Goal: Task Accomplishment & Management: Use online tool/utility

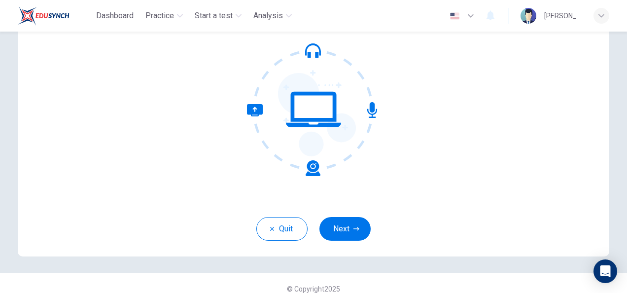
scroll to position [99, 0]
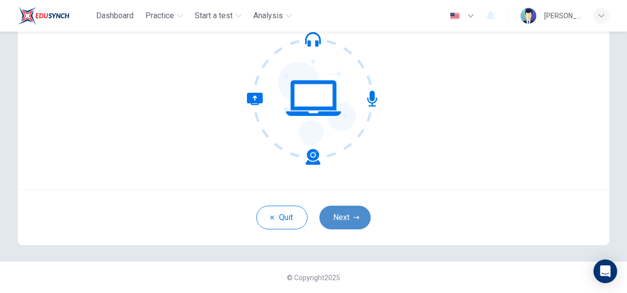
click at [348, 213] on button "Next" at bounding box center [345, 218] width 51 height 24
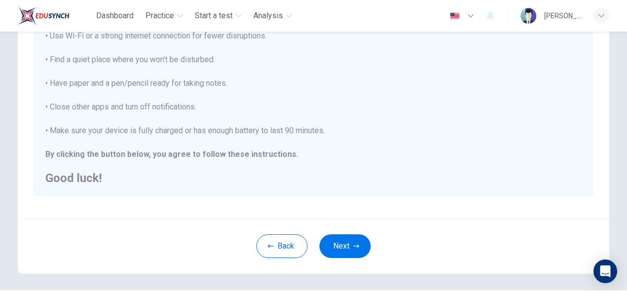
scroll to position [197, 0]
click at [349, 245] on button "Next" at bounding box center [345, 245] width 51 height 24
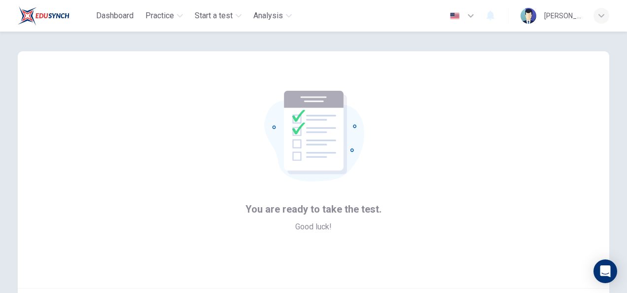
scroll to position [99, 0]
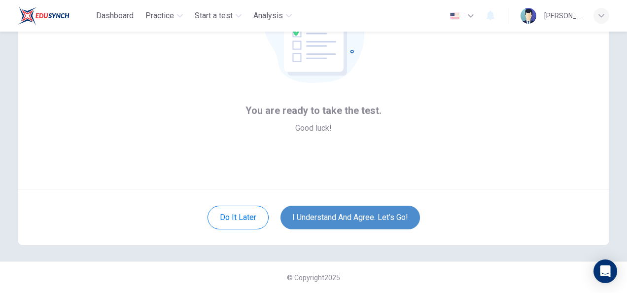
click at [350, 213] on button "I understand and agree. Let’s go!" at bounding box center [351, 218] width 140 height 24
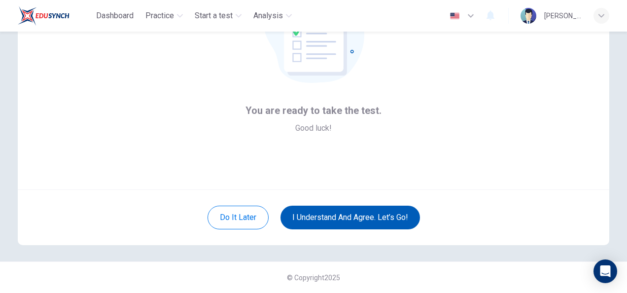
click at [346, 219] on button "I understand and agree. Let’s go!" at bounding box center [351, 218] width 140 height 24
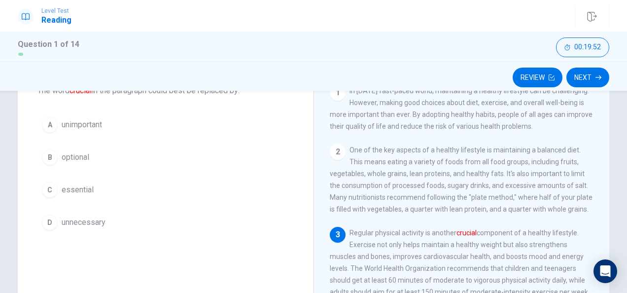
scroll to position [66, 0]
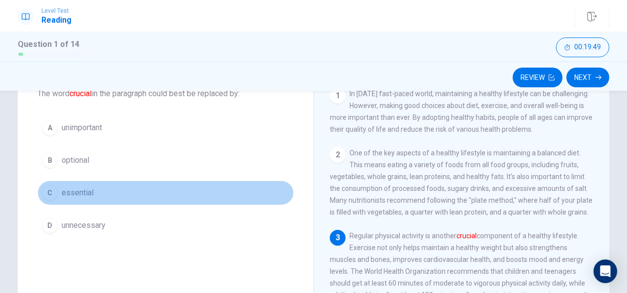
click at [117, 192] on button "C essential" at bounding box center [165, 192] width 256 height 25
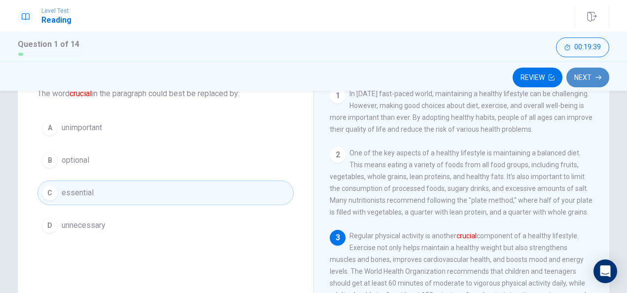
click at [579, 85] on button "Next" at bounding box center [588, 78] width 43 height 20
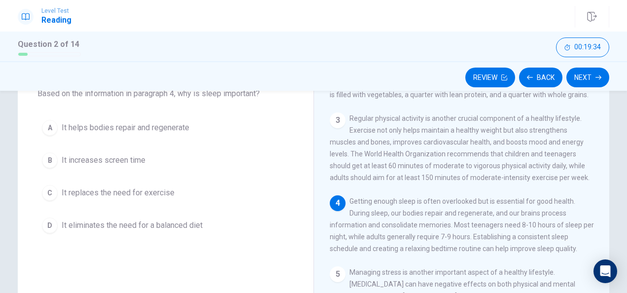
scroll to position [118, 0]
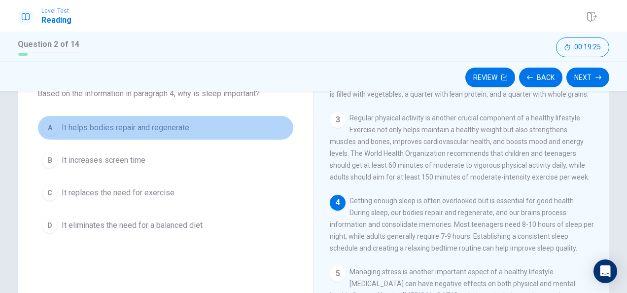
click at [188, 127] on button "A It helps bodies repair and regenerate" at bounding box center [165, 127] width 256 height 25
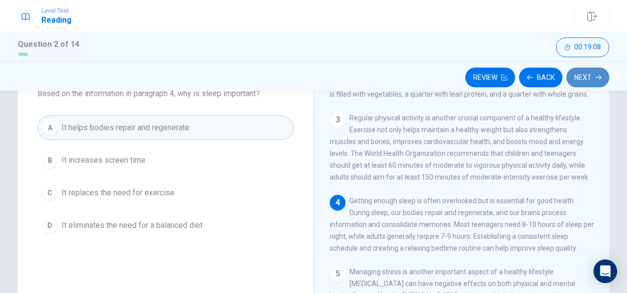
click at [581, 80] on button "Next" at bounding box center [588, 78] width 43 height 20
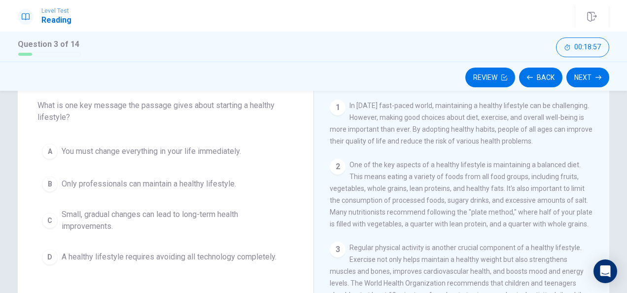
scroll to position [56, 0]
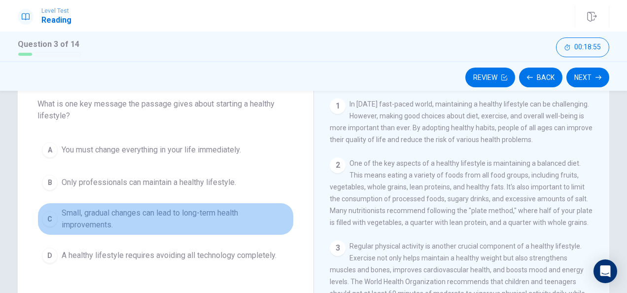
click at [195, 223] on span "Small, gradual changes can lead to long-term health improvements." at bounding box center [176, 219] width 228 height 24
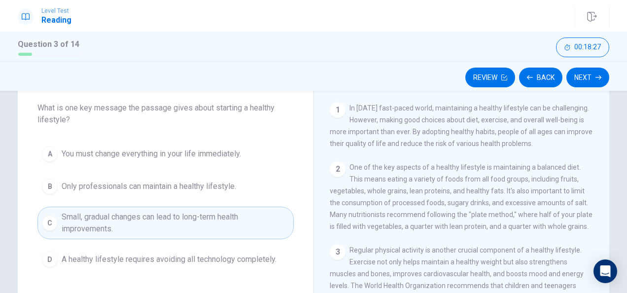
scroll to position [51, 0]
click at [580, 78] on button "Next" at bounding box center [588, 78] width 43 height 20
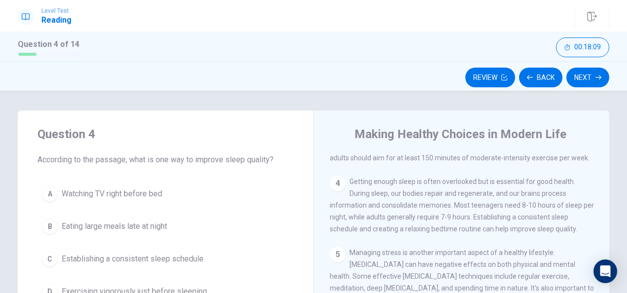
scroll to position [205, 0]
click at [214, 256] on button "C Establishing a consistent sleep schedule" at bounding box center [165, 259] width 256 height 25
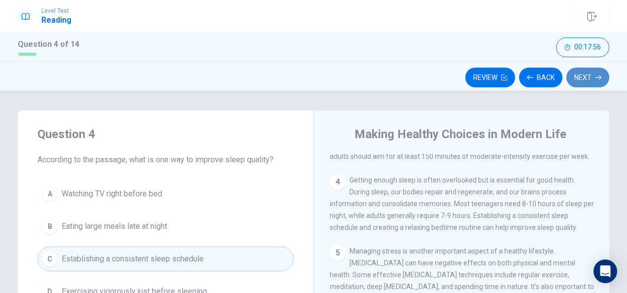
click at [582, 76] on button "Next" at bounding box center [588, 78] width 43 height 20
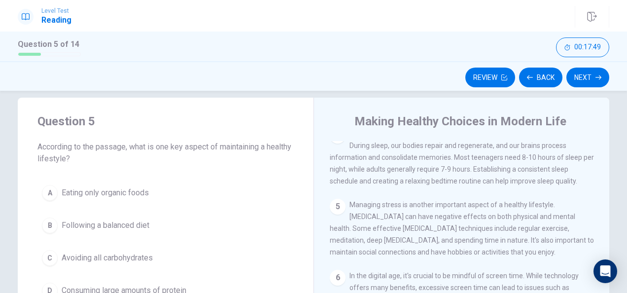
scroll to position [229, 0]
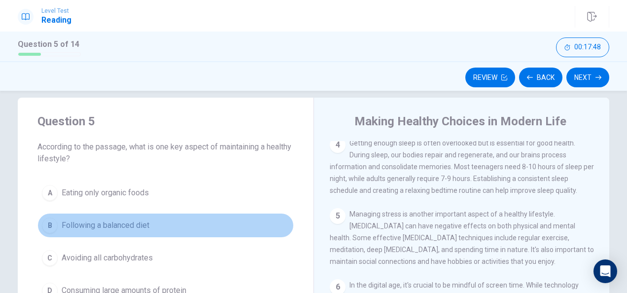
click at [161, 236] on button "B Following a balanced diet" at bounding box center [165, 225] width 256 height 25
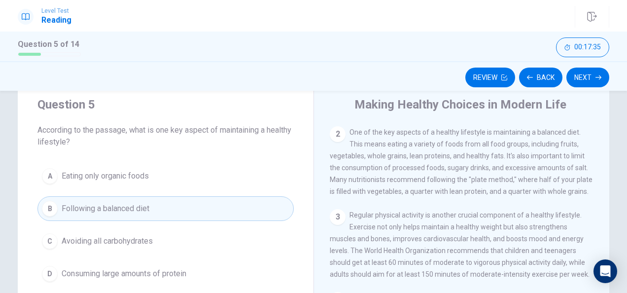
scroll to position [29, 0]
click at [579, 83] on button "Next" at bounding box center [588, 78] width 43 height 20
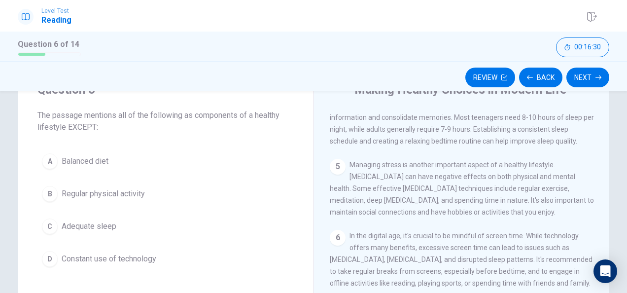
scroll to position [258, 0]
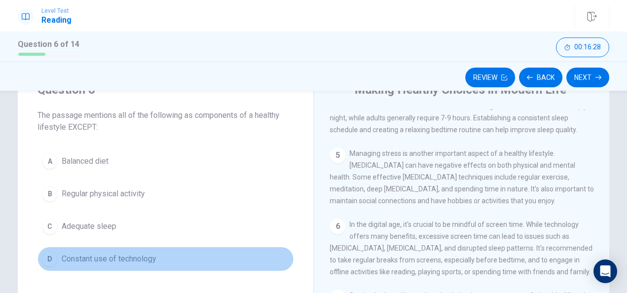
click at [162, 262] on button "D Constant use of technology" at bounding box center [165, 259] width 256 height 25
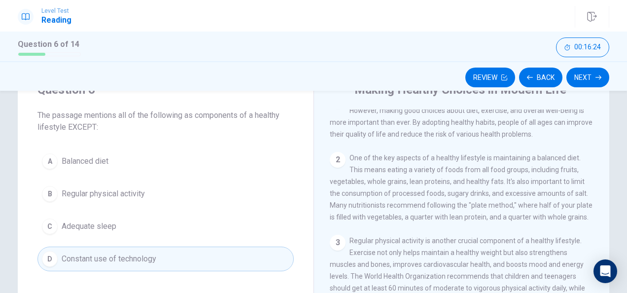
scroll to position [16, 0]
click at [583, 76] on button "Next" at bounding box center [588, 78] width 43 height 20
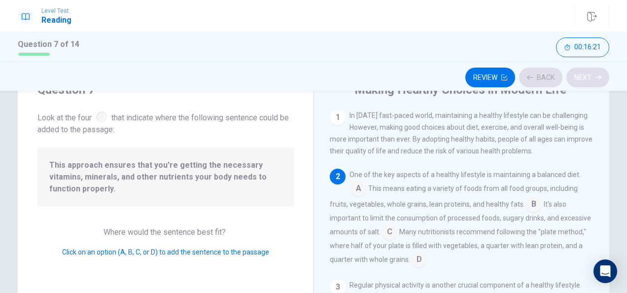
scroll to position [60, 0]
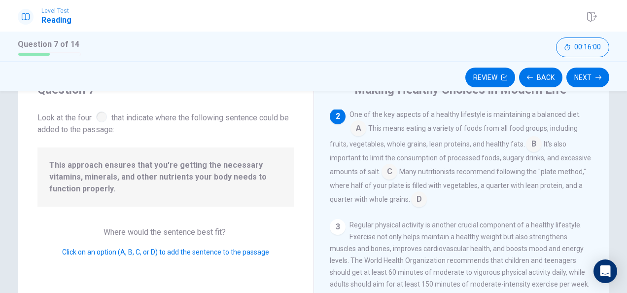
click at [415, 202] on input at bounding box center [419, 200] width 16 height 16
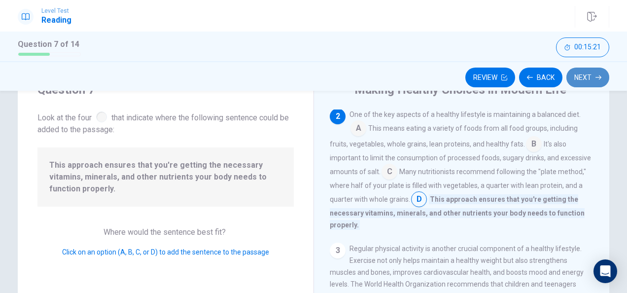
click at [580, 73] on button "Next" at bounding box center [588, 78] width 43 height 20
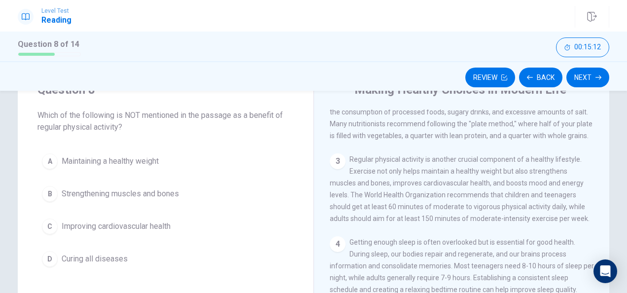
scroll to position [98, 0]
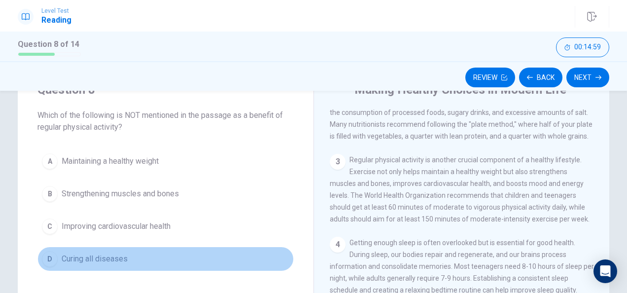
click at [136, 254] on button "D Curing all diseases" at bounding box center [165, 259] width 256 height 25
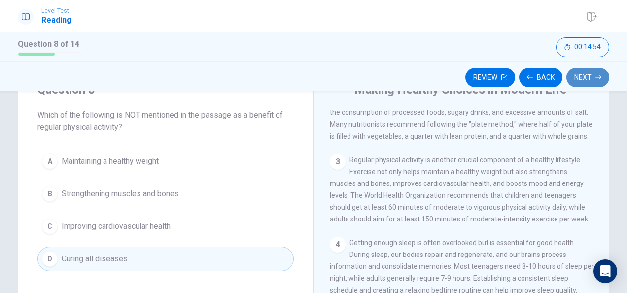
click at [595, 75] on button "Next" at bounding box center [588, 78] width 43 height 20
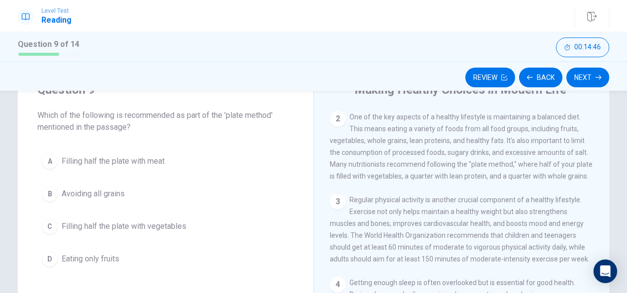
scroll to position [56, 0]
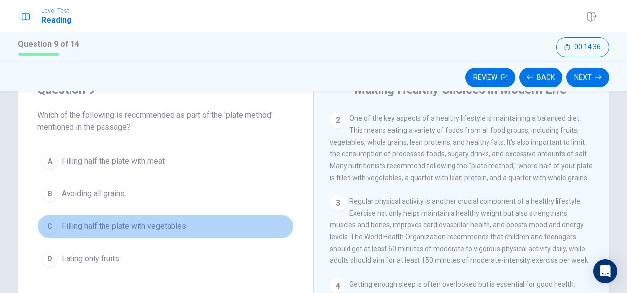
click at [173, 225] on span "Filling half the plate with vegetables" at bounding box center [124, 226] width 125 height 12
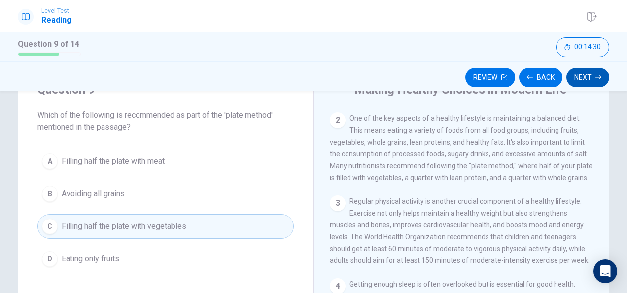
click at [586, 83] on button "Next" at bounding box center [588, 78] width 43 height 20
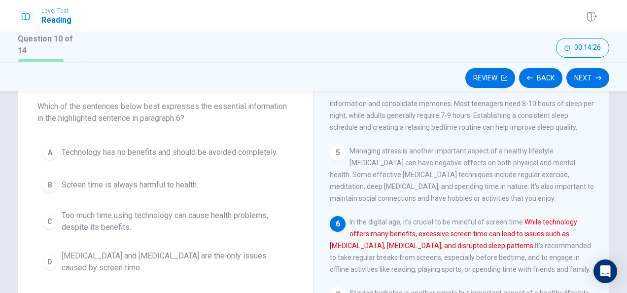
scroll to position [56, 0]
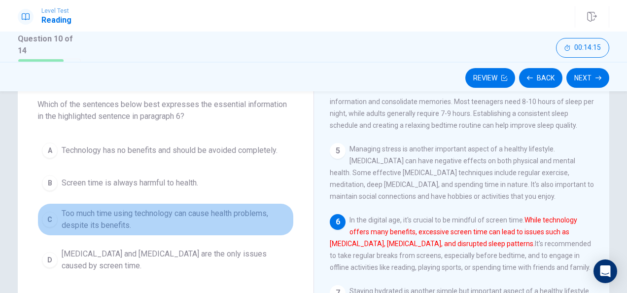
click at [267, 223] on span "Too much time using technology can cause health problems, despite its benefits." at bounding box center [176, 220] width 228 height 24
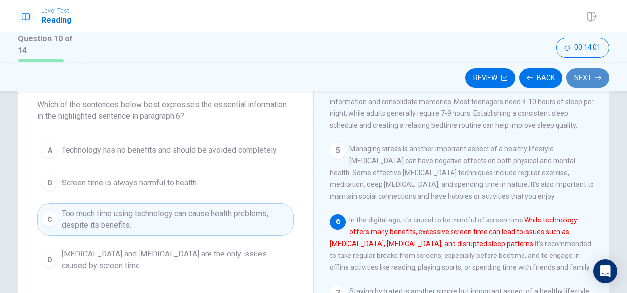
click at [588, 80] on button "Next" at bounding box center [588, 78] width 43 height 20
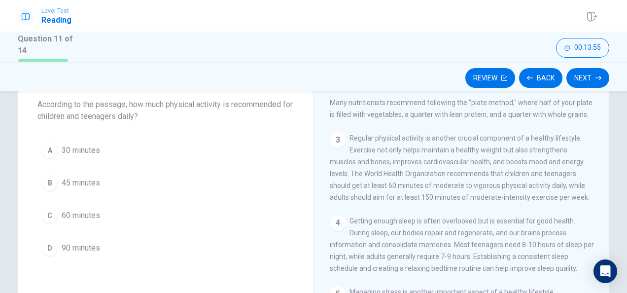
scroll to position [107, 0]
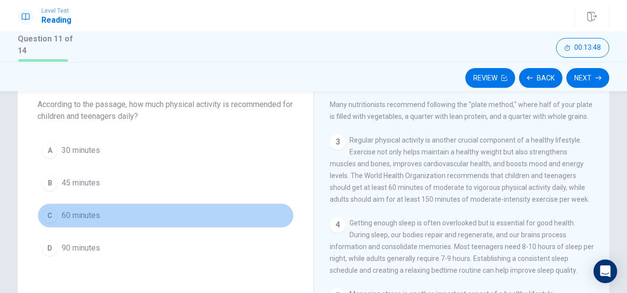
click at [121, 210] on button "C 60 minutes" at bounding box center [165, 215] width 256 height 25
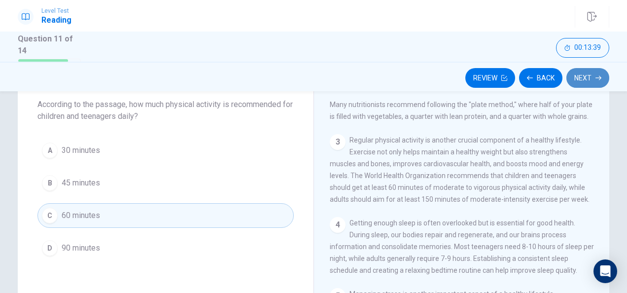
click at [588, 68] on button "Next" at bounding box center [588, 78] width 43 height 20
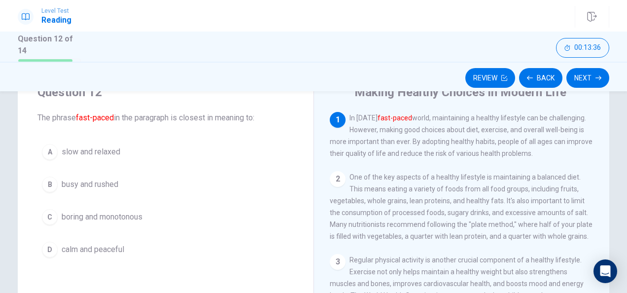
scroll to position [45, 0]
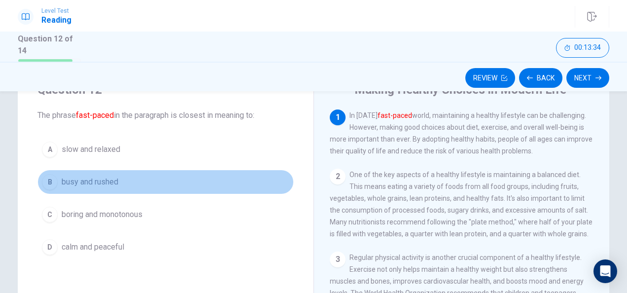
click at [111, 183] on span "busy and rushed" at bounding box center [90, 182] width 57 height 12
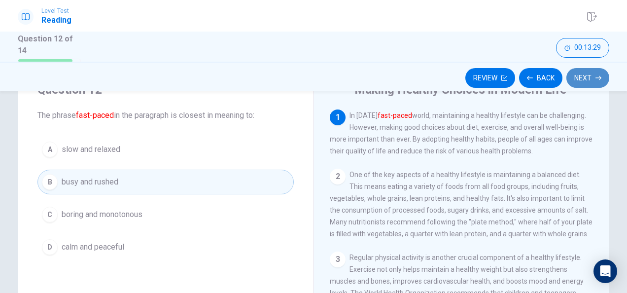
click at [584, 80] on button "Next" at bounding box center [588, 78] width 43 height 20
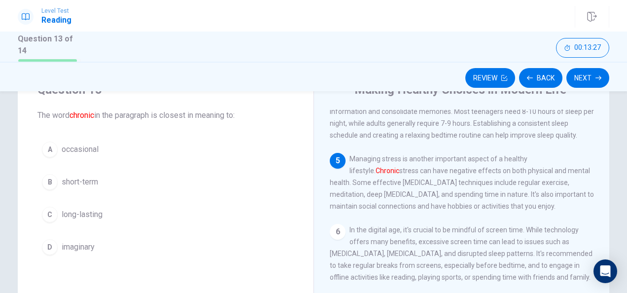
scroll to position [255, 0]
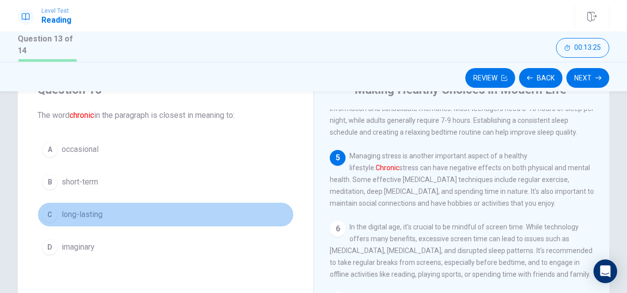
click at [112, 222] on button "C long-lasting" at bounding box center [165, 214] width 256 height 25
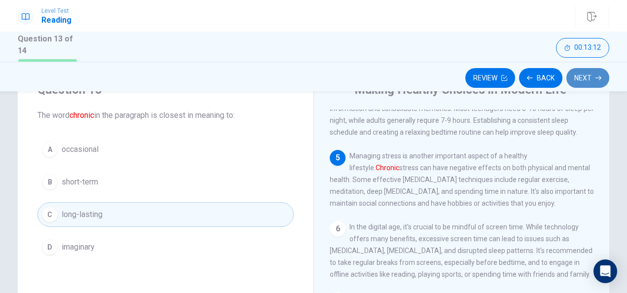
click at [586, 81] on button "Next" at bounding box center [588, 78] width 43 height 20
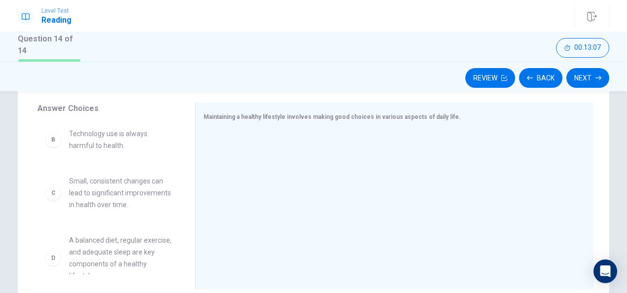
scroll to position [55, 0]
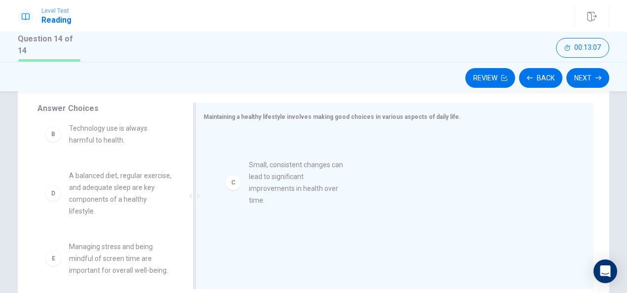
drag, startPoint x: 118, startPoint y: 210, endPoint x: 317, endPoint y: 188, distance: 199.4
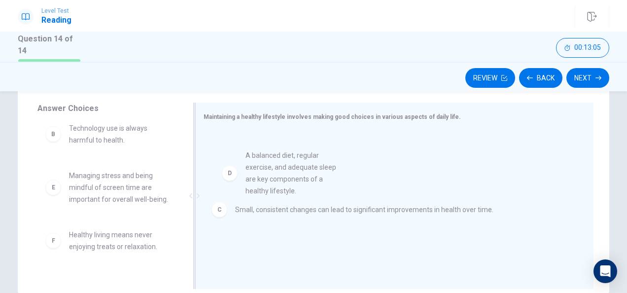
drag, startPoint x: 135, startPoint y: 216, endPoint x: 317, endPoint y: 196, distance: 182.5
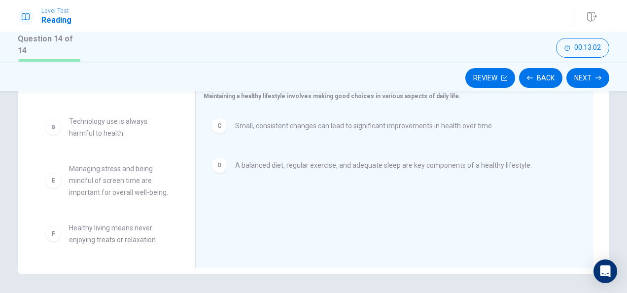
scroll to position [181, 0]
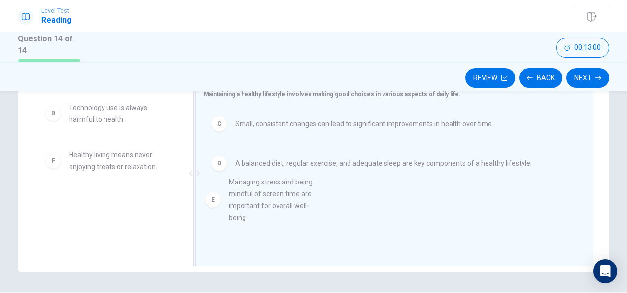
drag, startPoint x: 121, startPoint y: 179, endPoint x: 308, endPoint y: 210, distance: 189.4
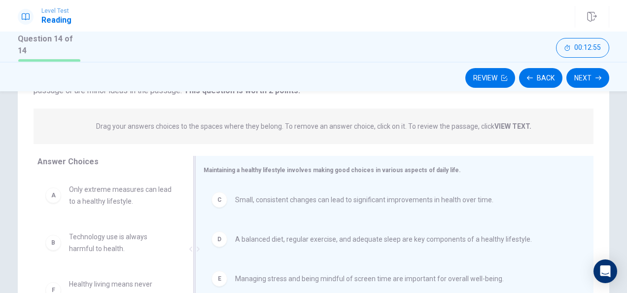
scroll to position [98, 0]
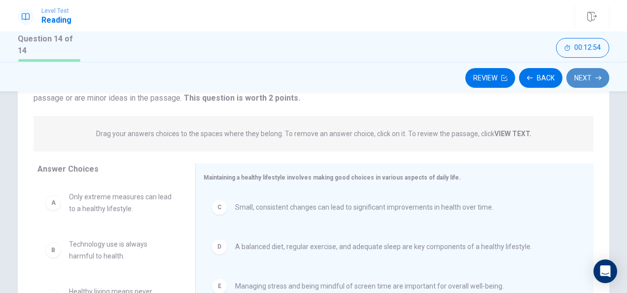
click at [581, 81] on button "Next" at bounding box center [588, 78] width 43 height 20
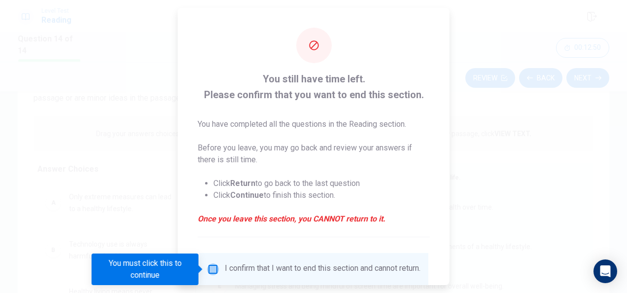
click at [208, 269] on input "You must click this to continue" at bounding box center [213, 269] width 12 height 12
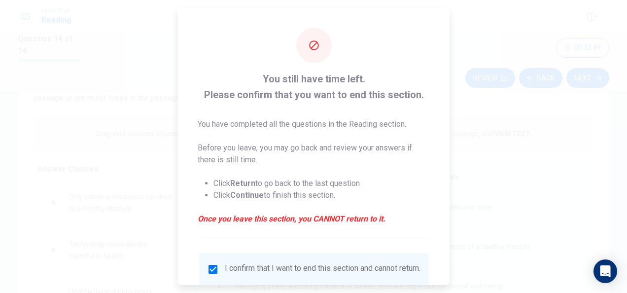
scroll to position [75, 0]
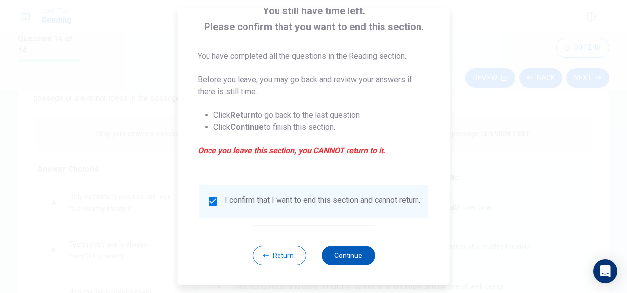
click at [337, 253] on button "Continue" at bounding box center [347, 256] width 53 height 20
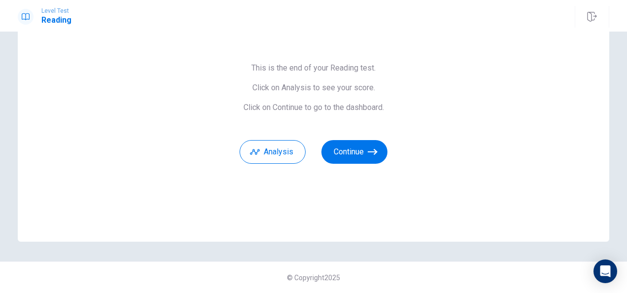
scroll to position [29, 0]
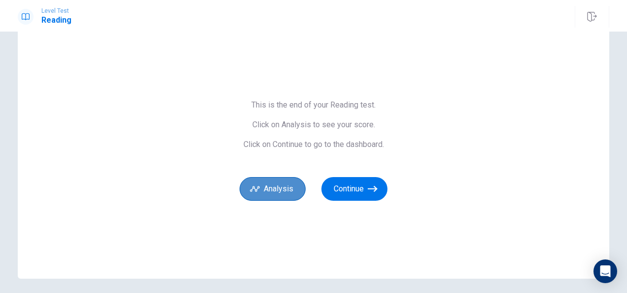
click at [292, 194] on button "Analysis" at bounding box center [273, 189] width 66 height 24
